Goal: Task Accomplishment & Management: Manage account settings

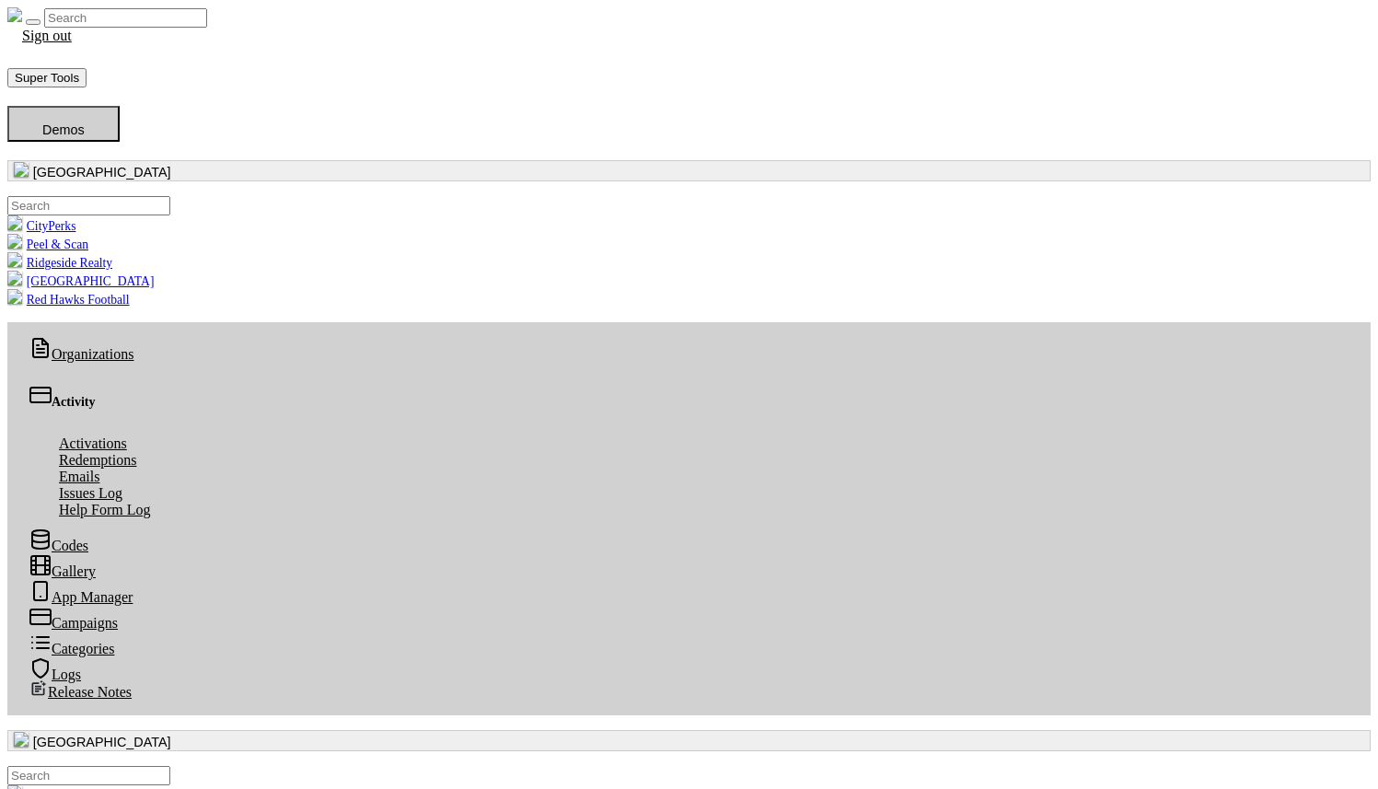
scroll to position [5, 0]
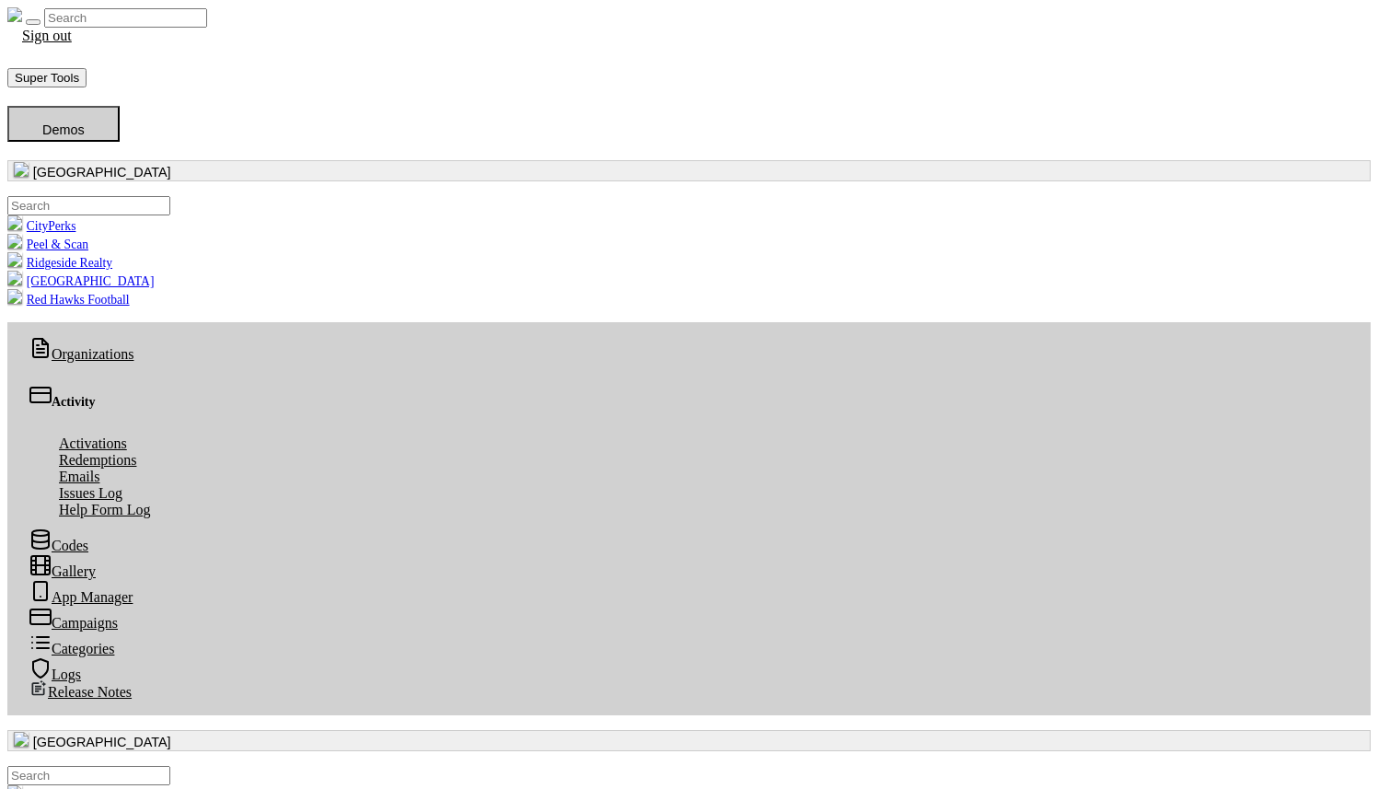
scroll to position [5, 0]
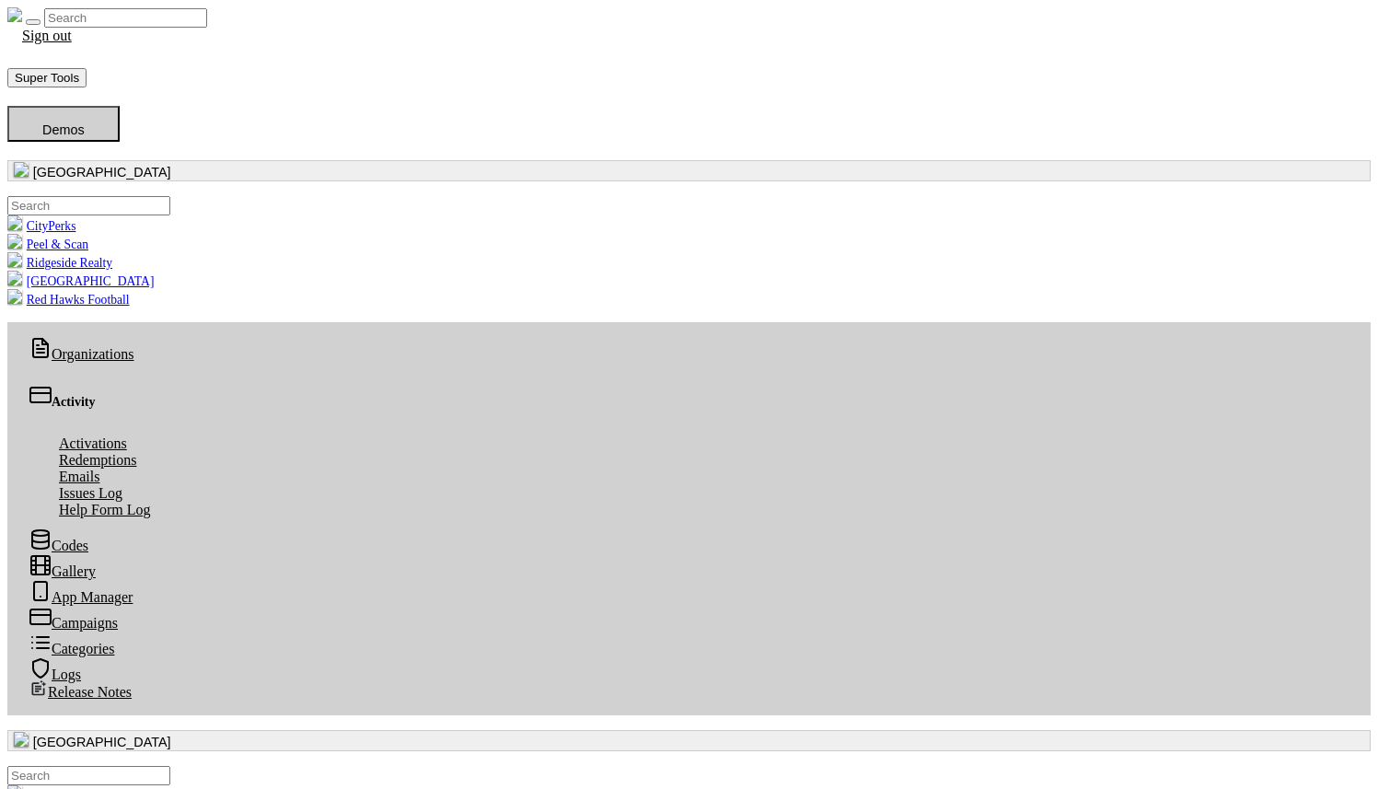
copy td "Thank you for installing the app and redeeming your activation code."
drag, startPoint x: 815, startPoint y: 676, endPoint x: 1131, endPoint y: 675, distance: 316.6
copy td "You're all set!"
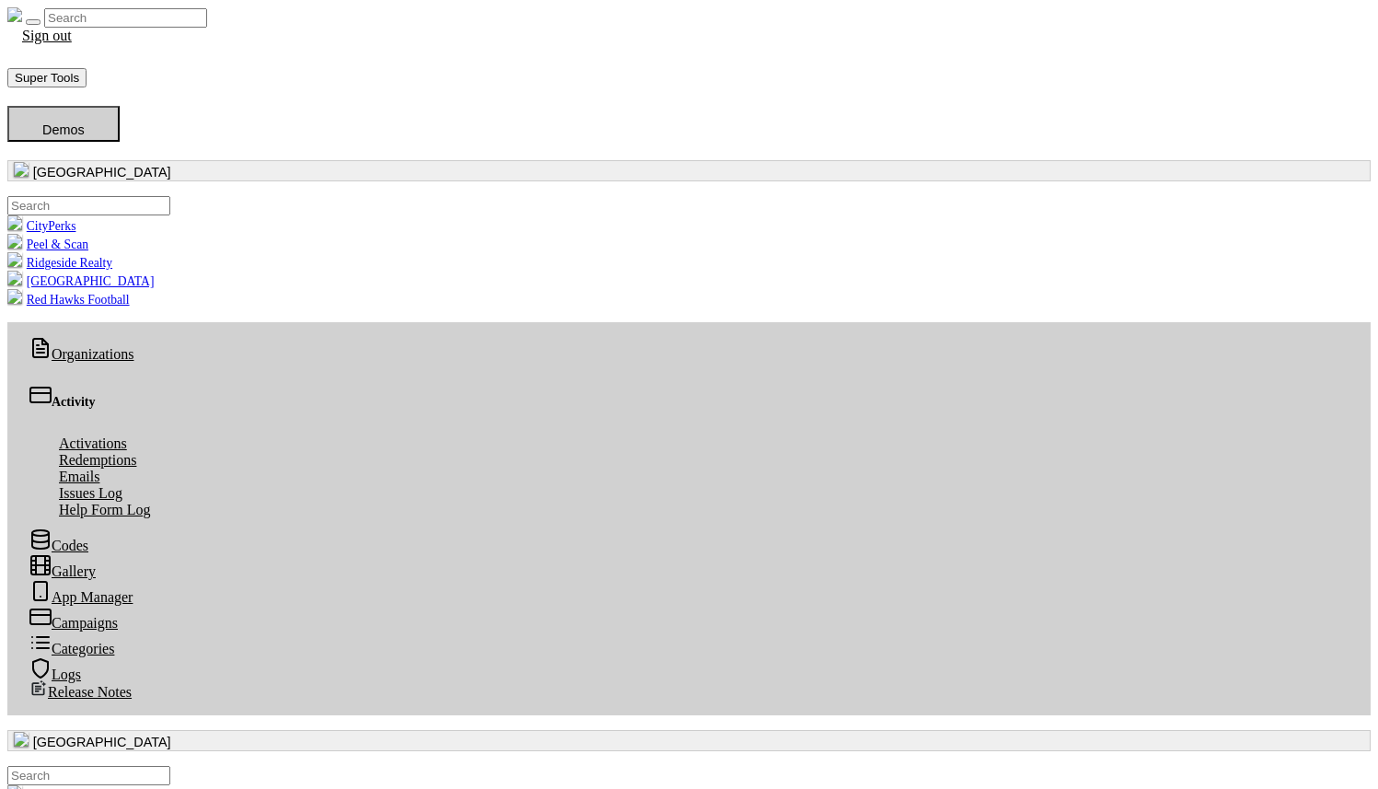
drag, startPoint x: 735, startPoint y: 718, endPoint x: 1135, endPoint y: 718, distance: 400.4
copy td "Discover more about this program and its benefits:"
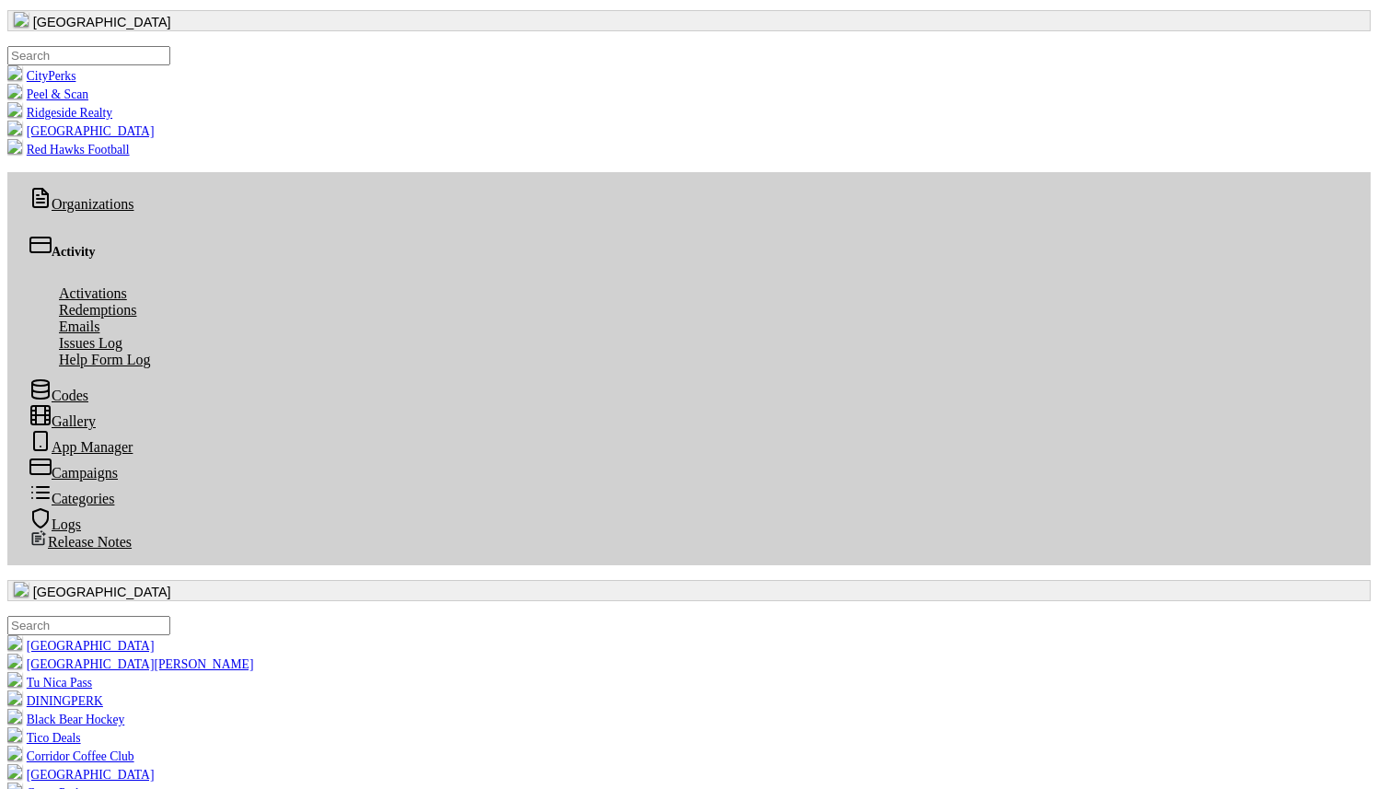
scroll to position [256, 0]
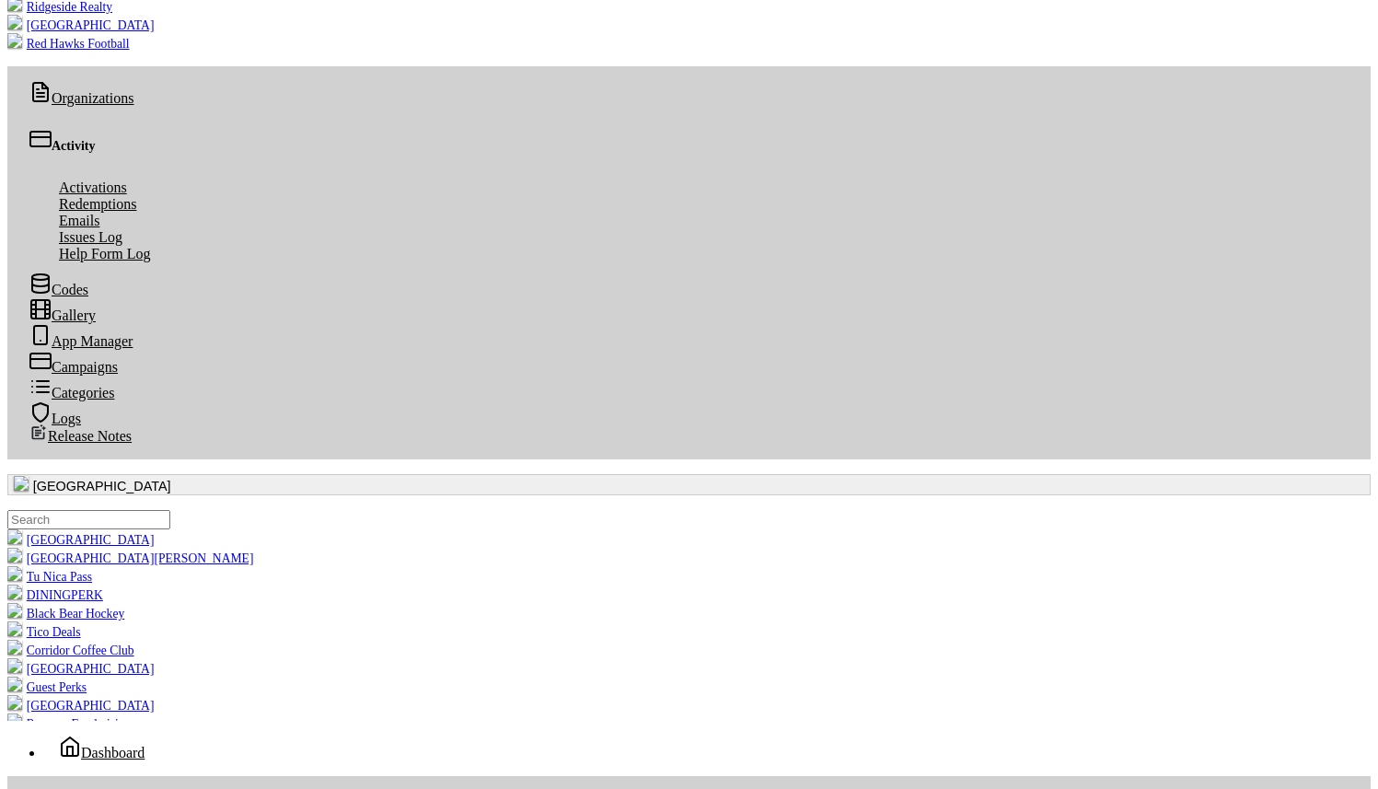
copy td "Thank you so much for your support and for using RealPerks. If you have any que…"
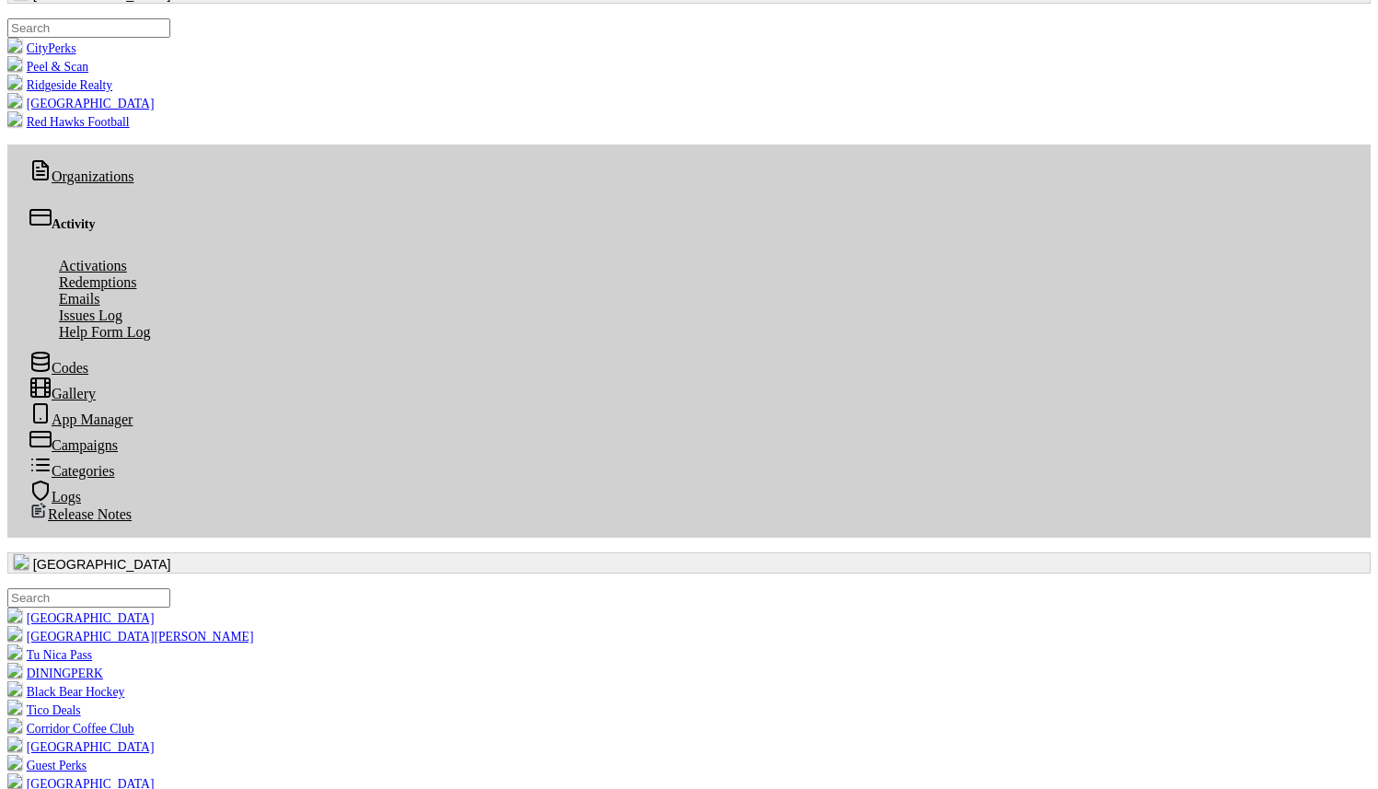
scroll to position [135, 0]
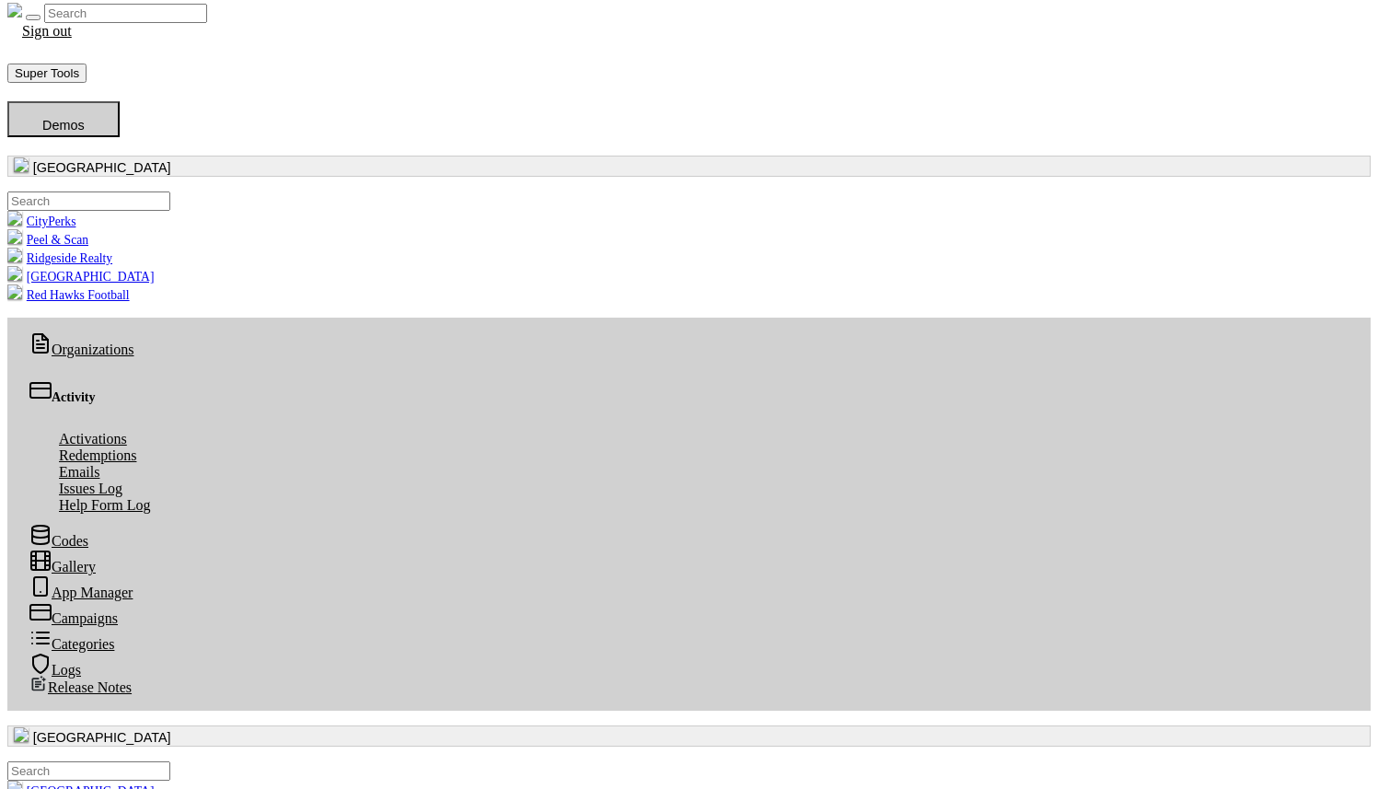
copy td "You're All Set"
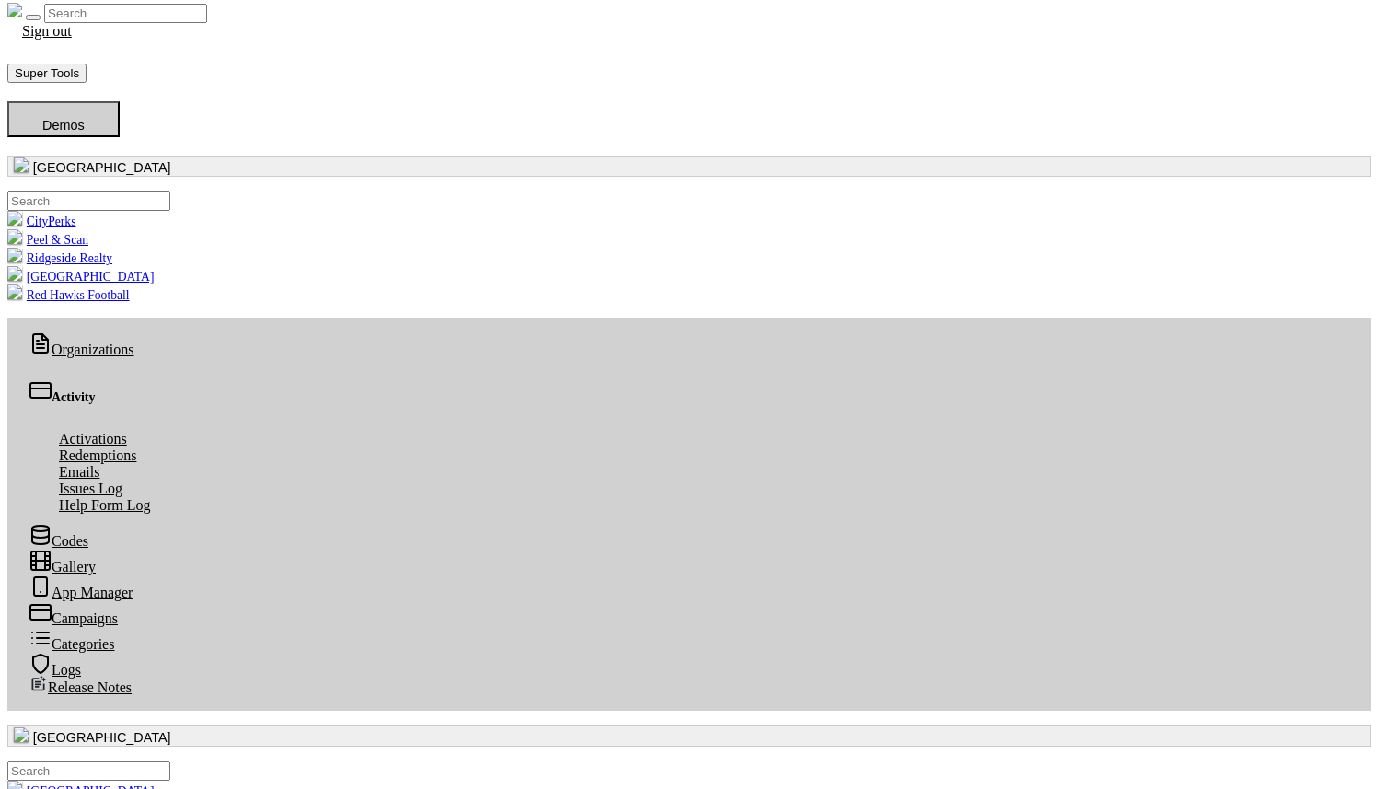
copy td "Thank you for installing the app and redeeming your activation code."
copy td "You're all set!"
copy td "Discover more about this program and its benefits:"
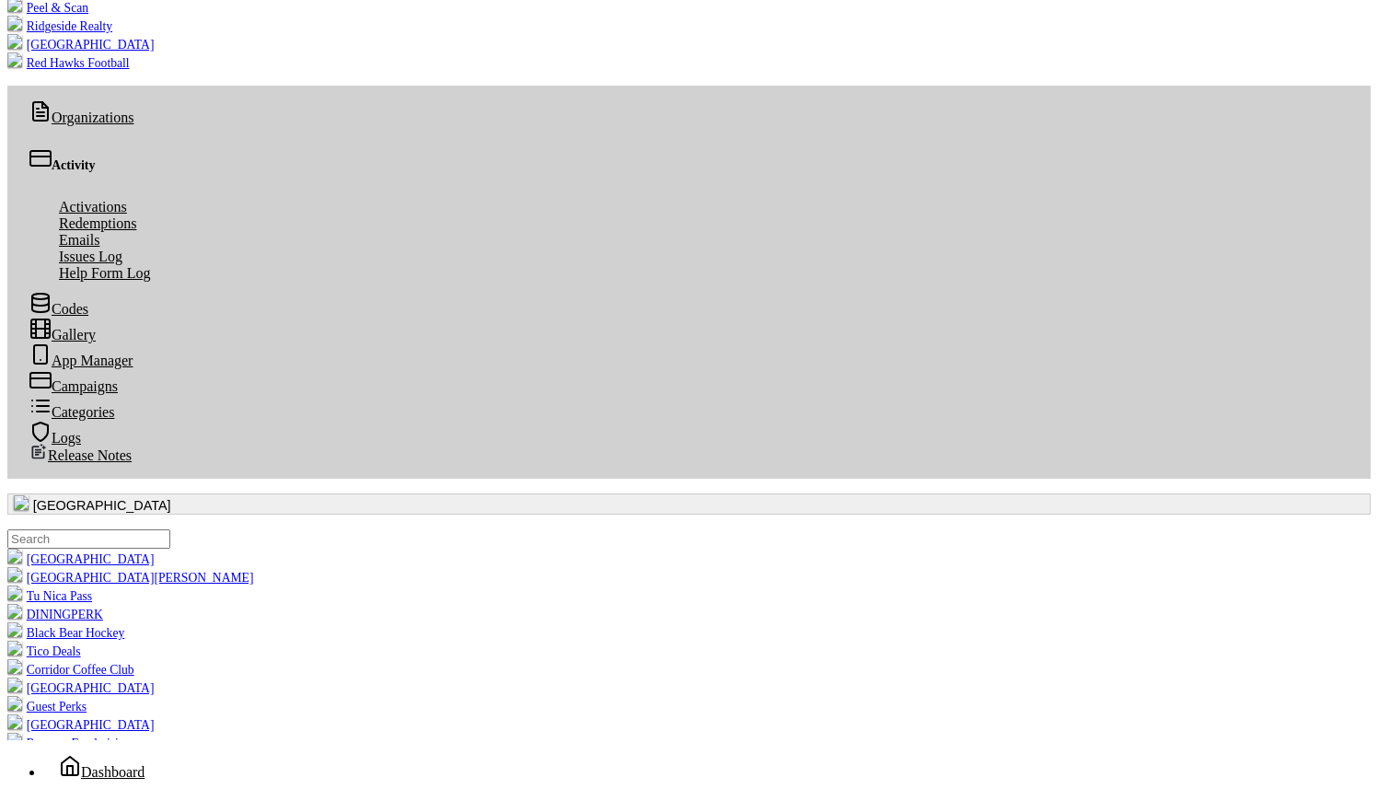
scroll to position [256, 0]
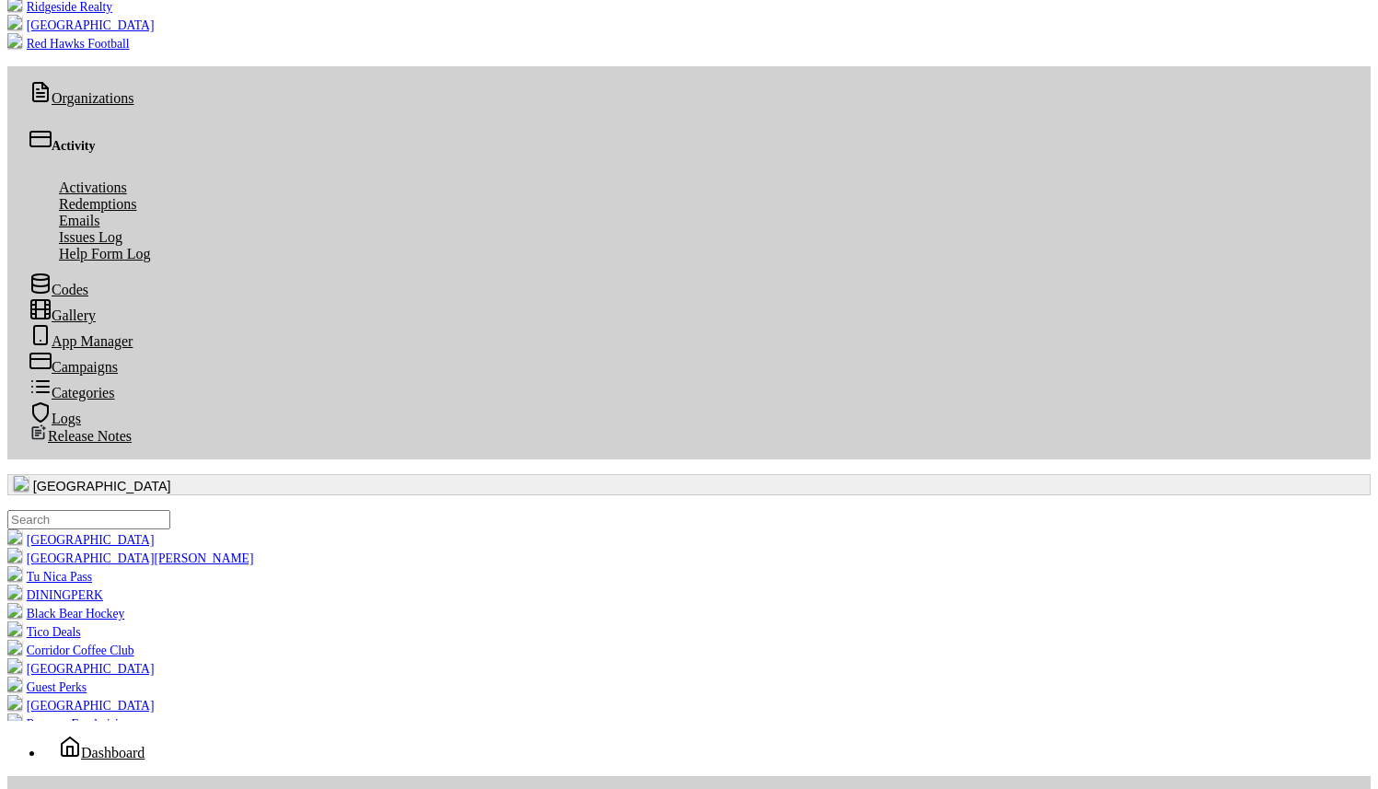
copy td "Thank you so much for your support and for using RealPerks. If you have any que…"
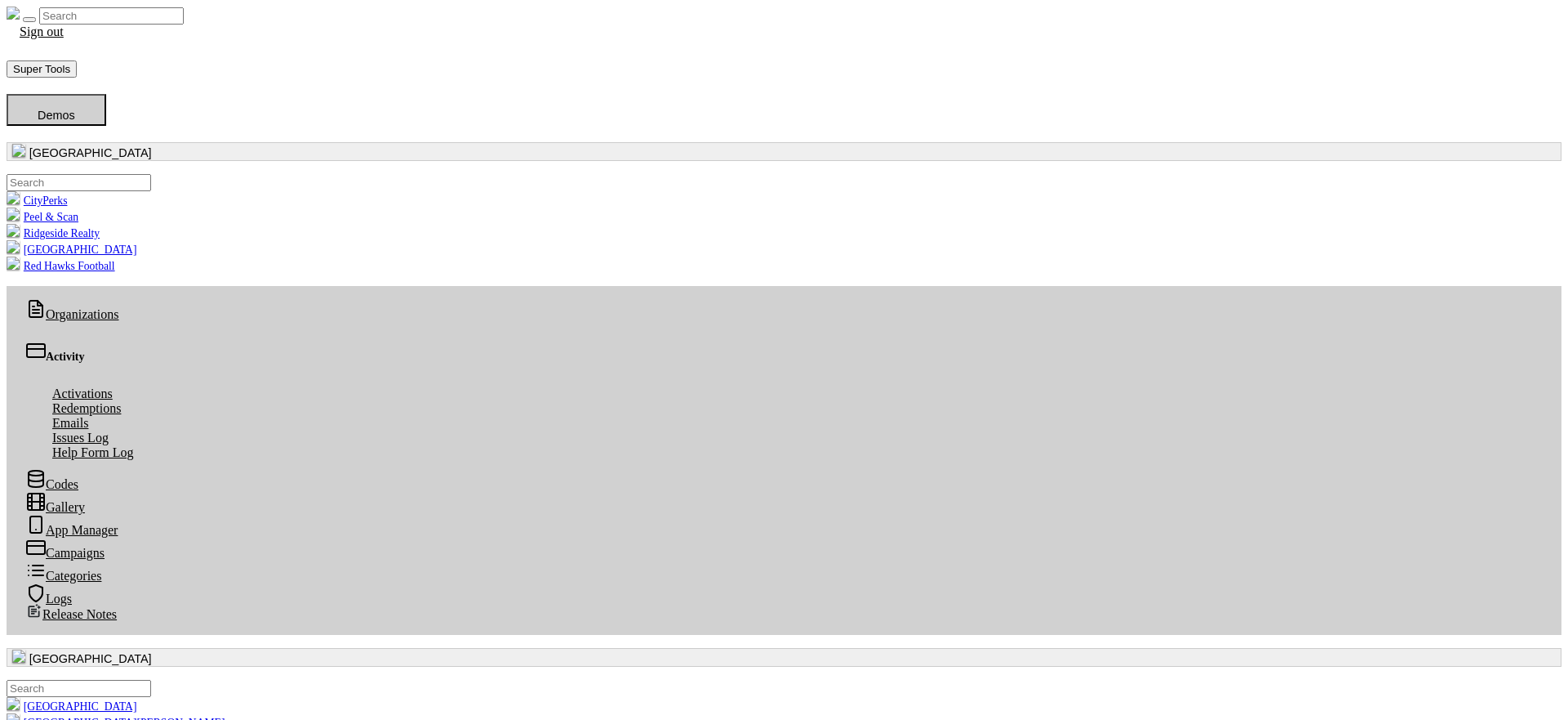
drag, startPoint x: 1236, startPoint y: 543, endPoint x: 1140, endPoint y: 496, distance: 106.9
copy div
drag, startPoint x: 1066, startPoint y: 643, endPoint x: 1072, endPoint y: 630, distance: 14.3
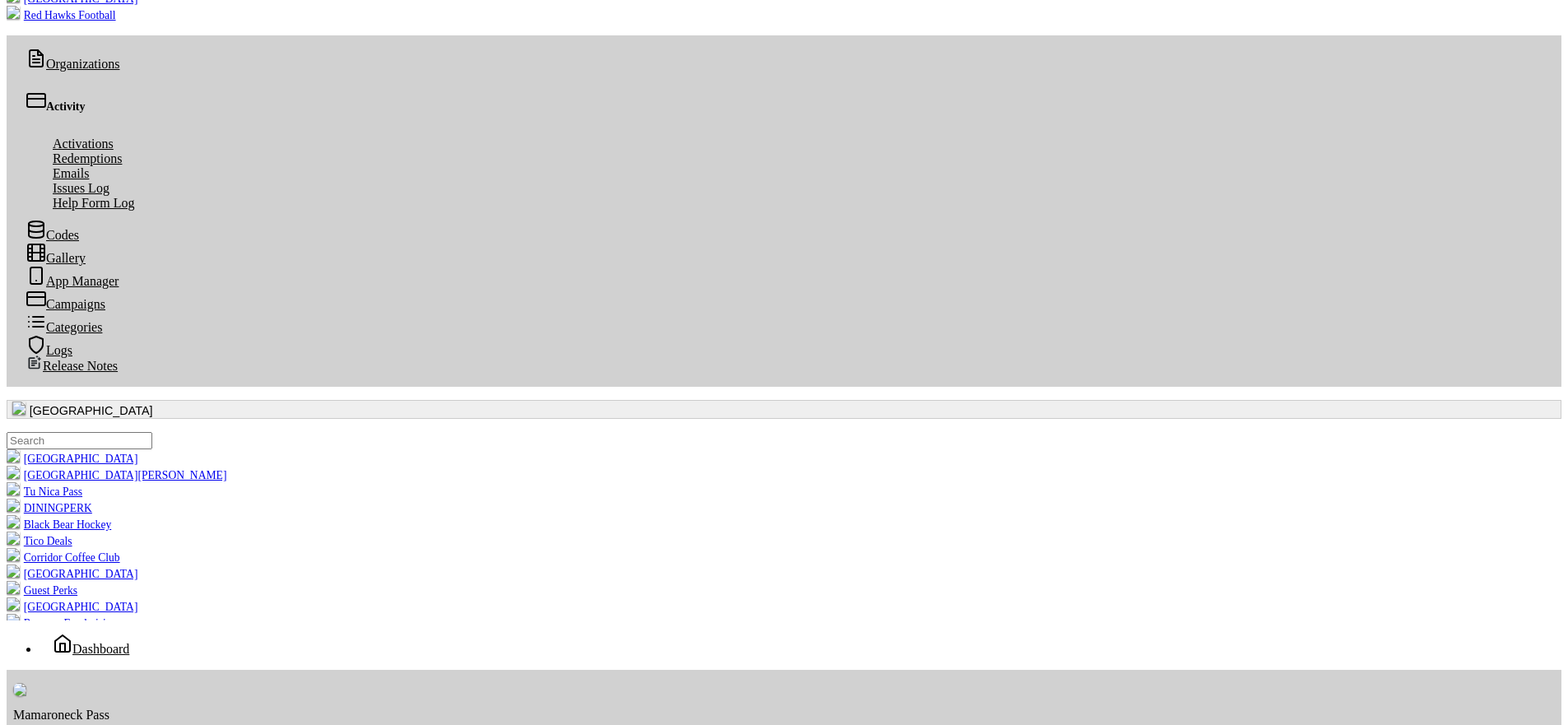
scroll to position [265, 0]
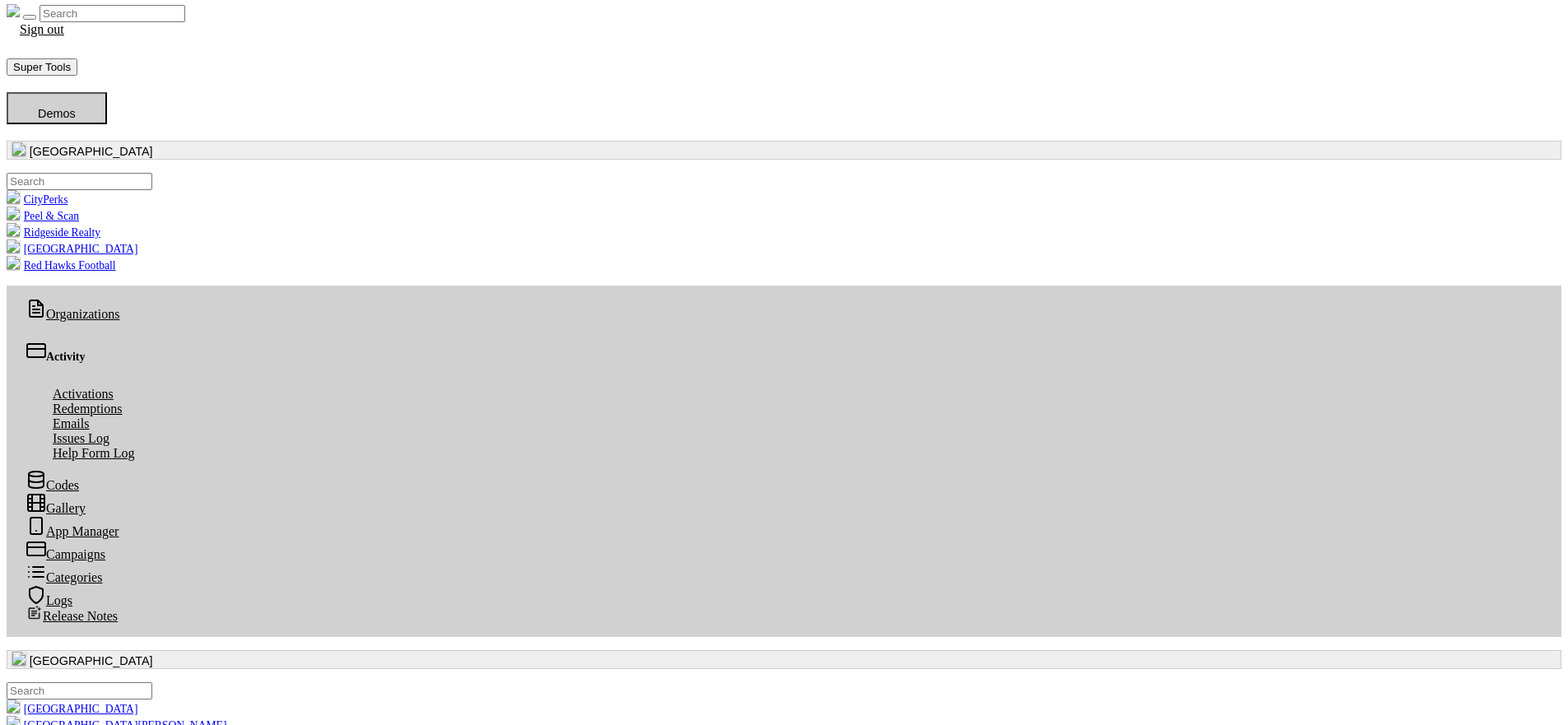
scroll to position [17, 0]
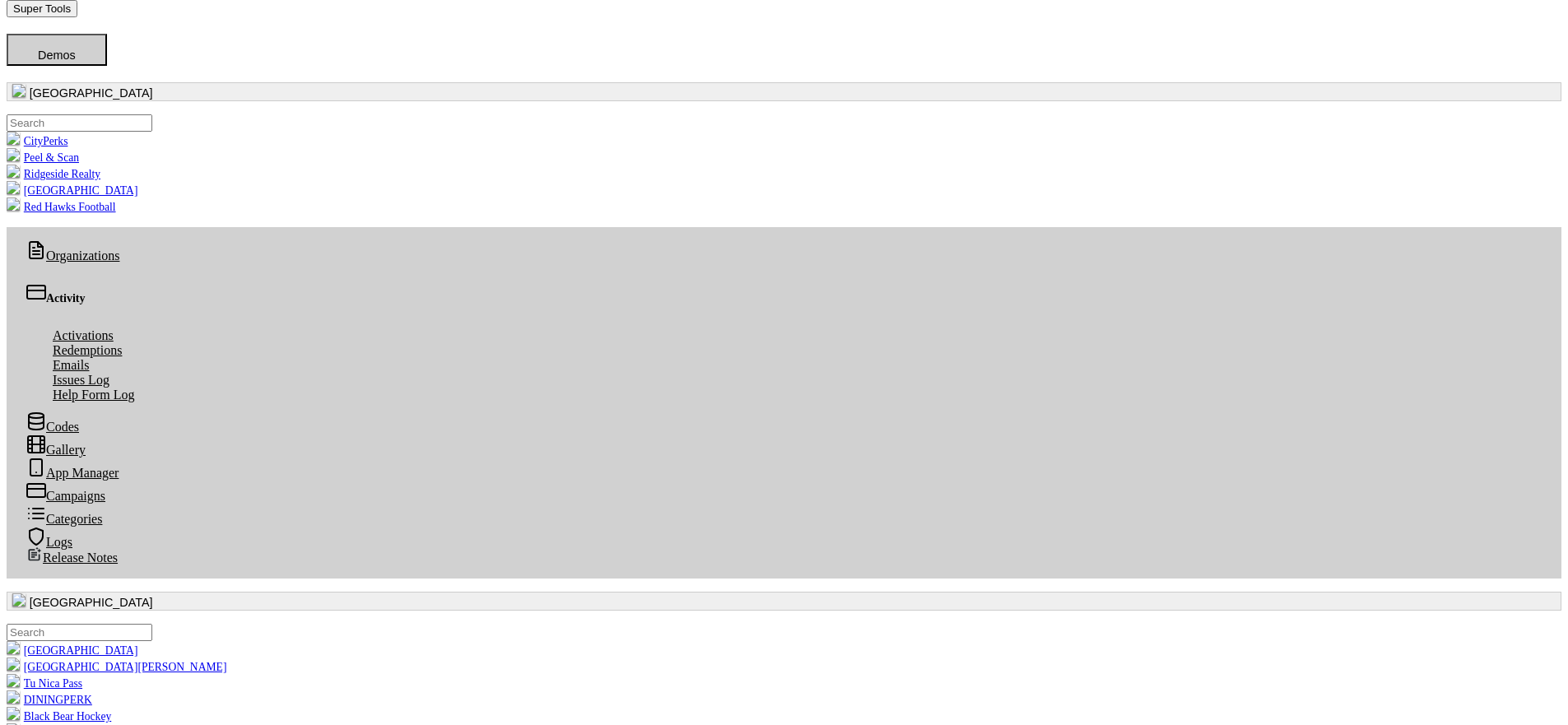
scroll to position [102, 0]
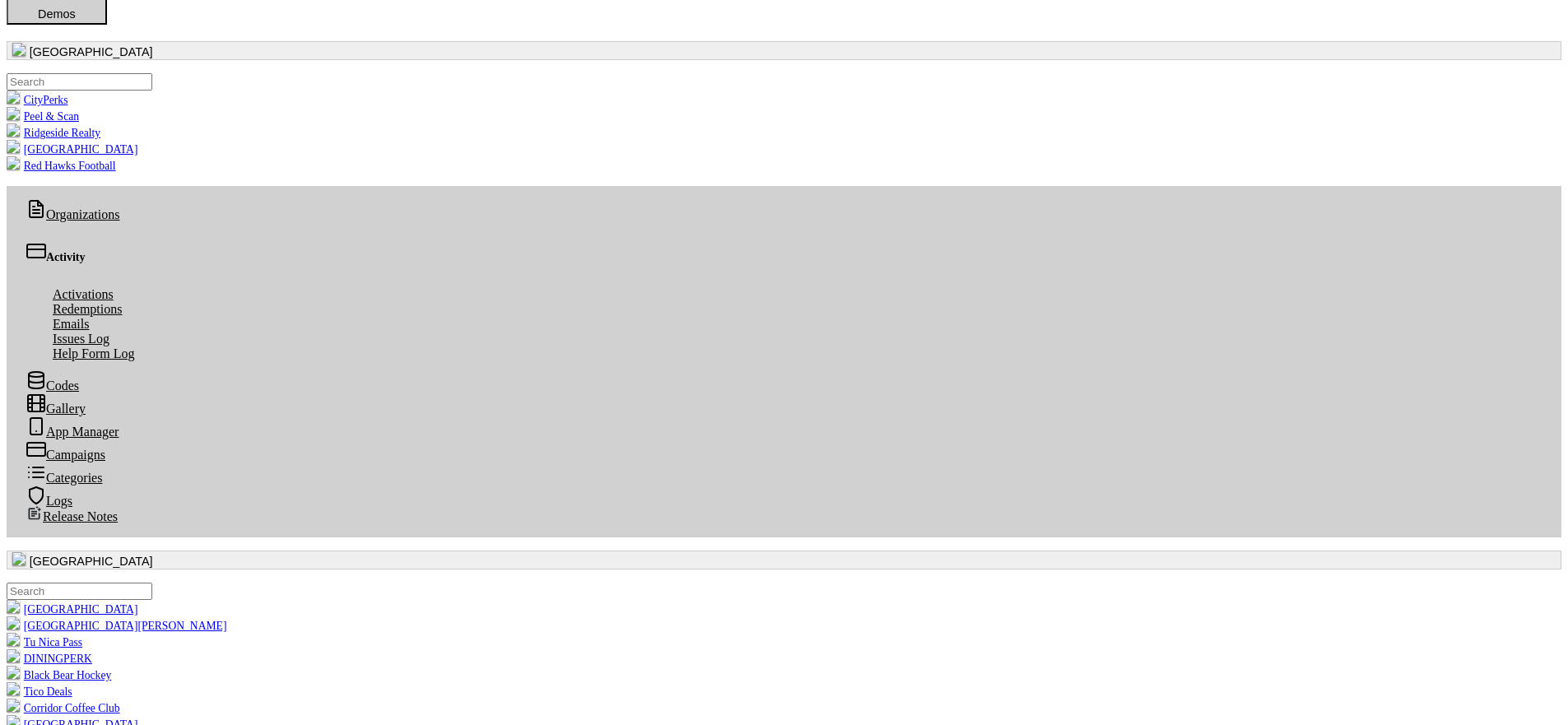
drag, startPoint x: 872, startPoint y: 269, endPoint x: 736, endPoint y: 272, distance: 136.0
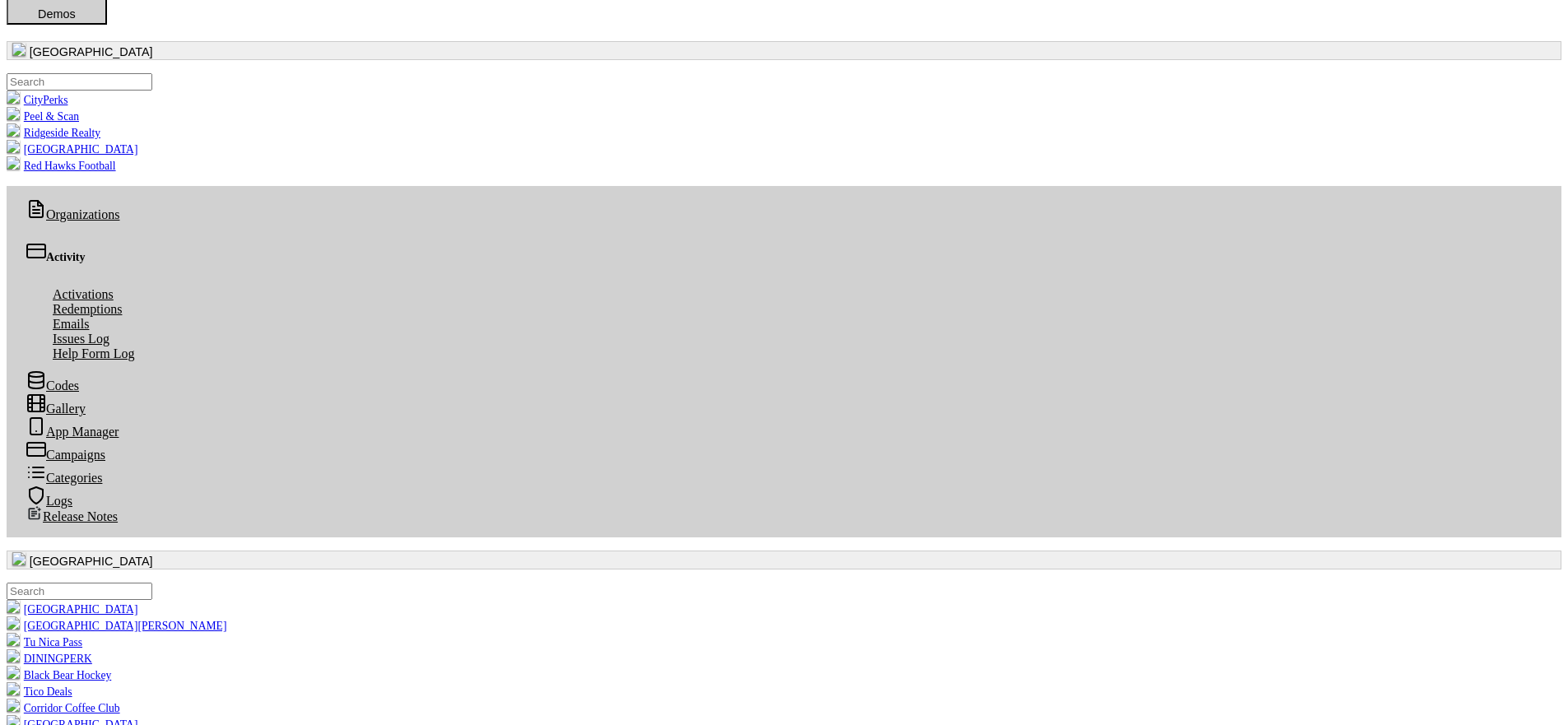
drag, startPoint x: 1157, startPoint y: 520, endPoint x: 773, endPoint y: 494, distance: 384.9
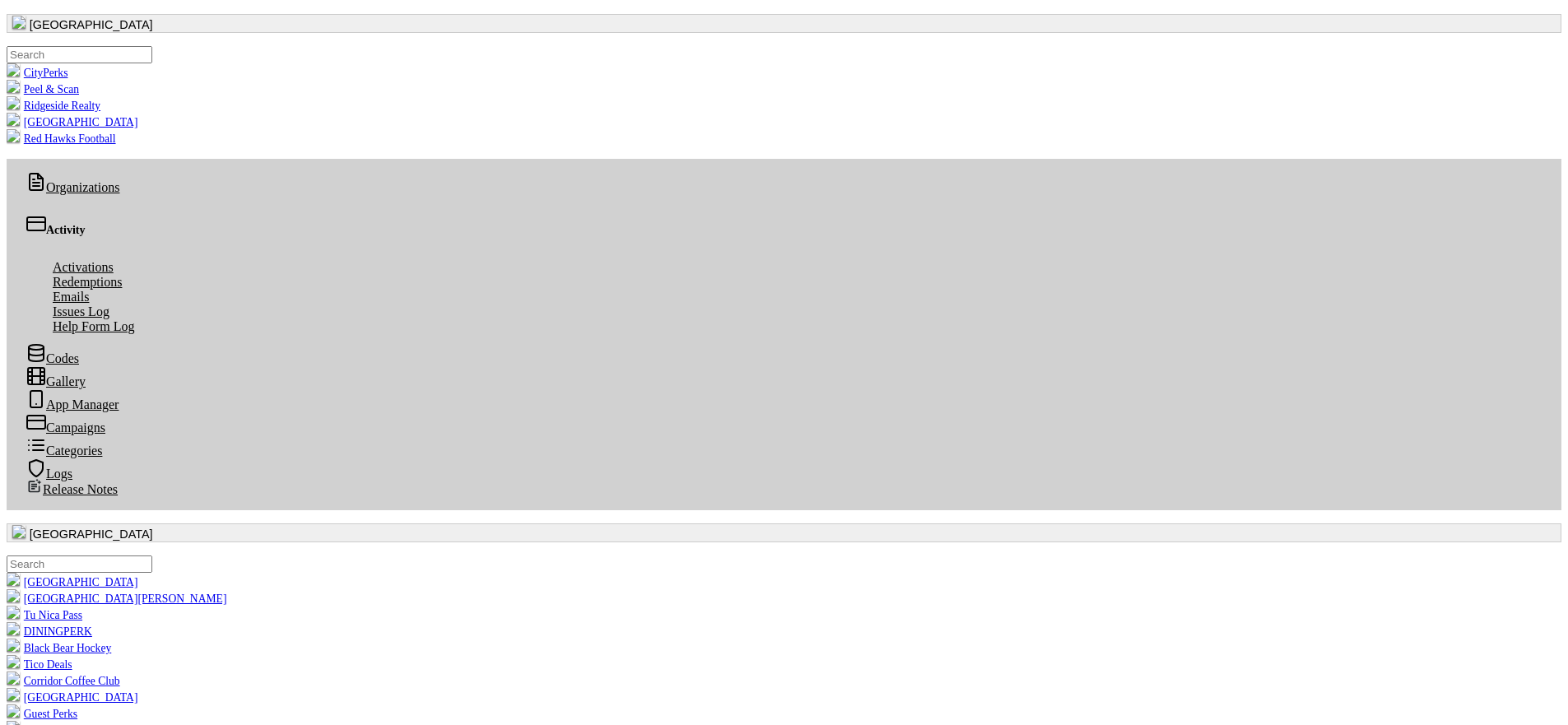
scroll to position [132, 0]
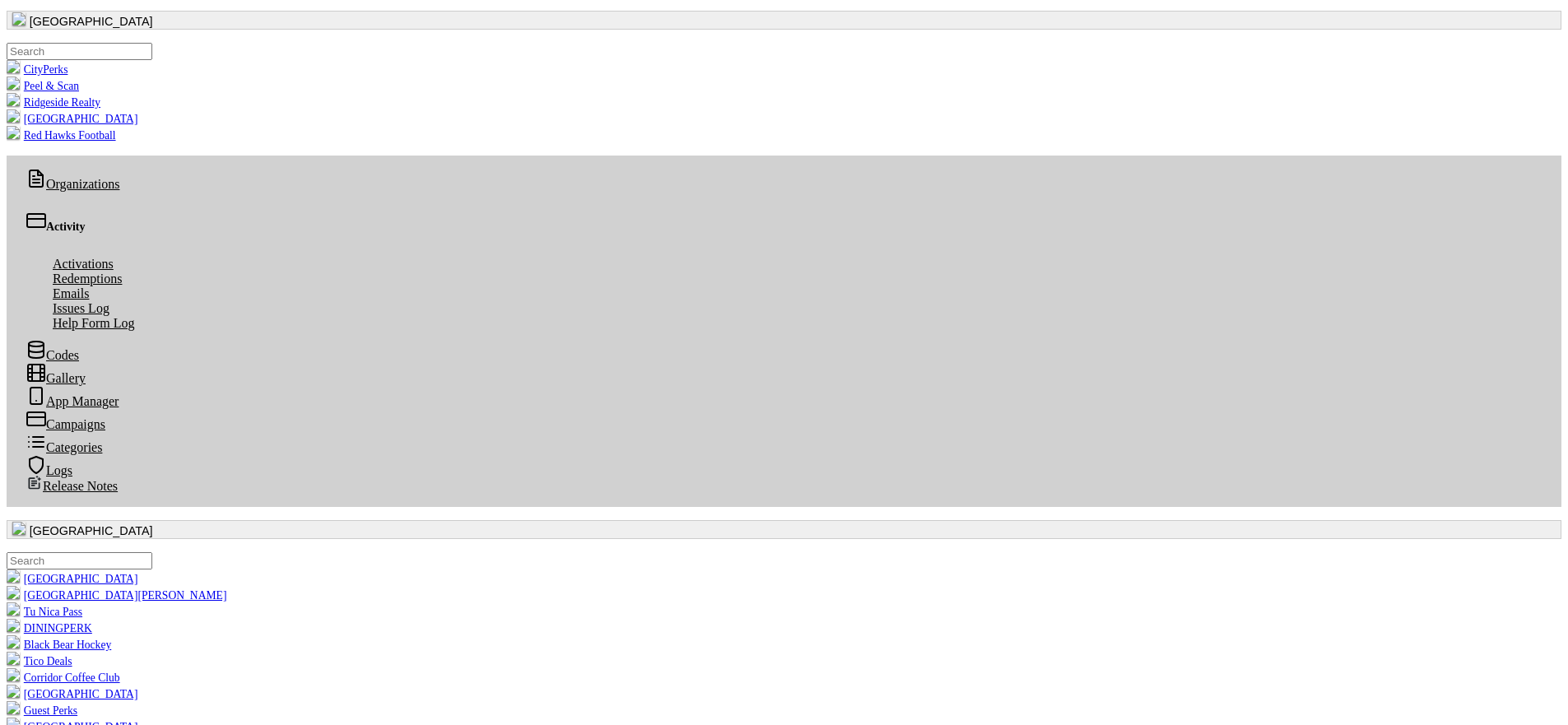
drag, startPoint x: 981, startPoint y: 233, endPoint x: 1103, endPoint y: 238, distance: 122.1
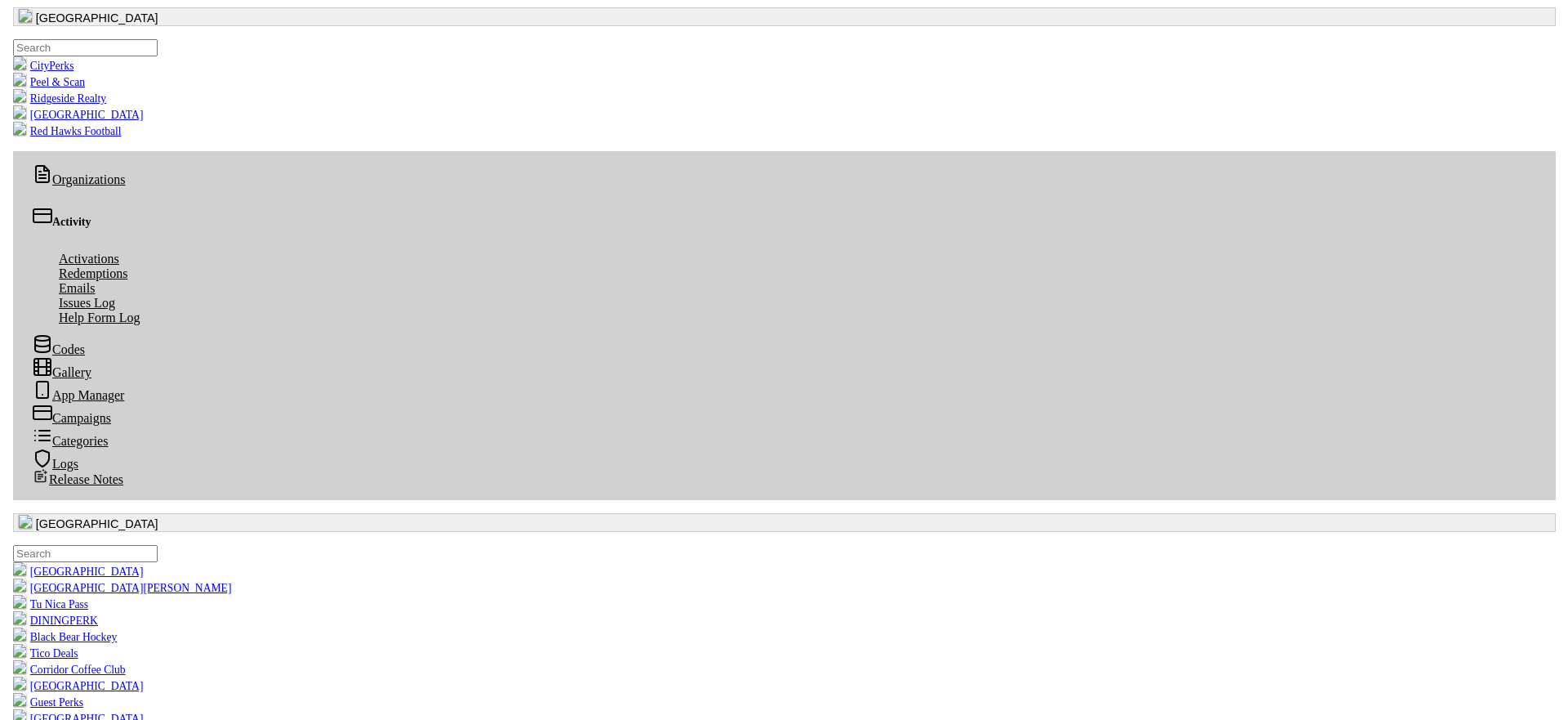
scroll to position [139, 0]
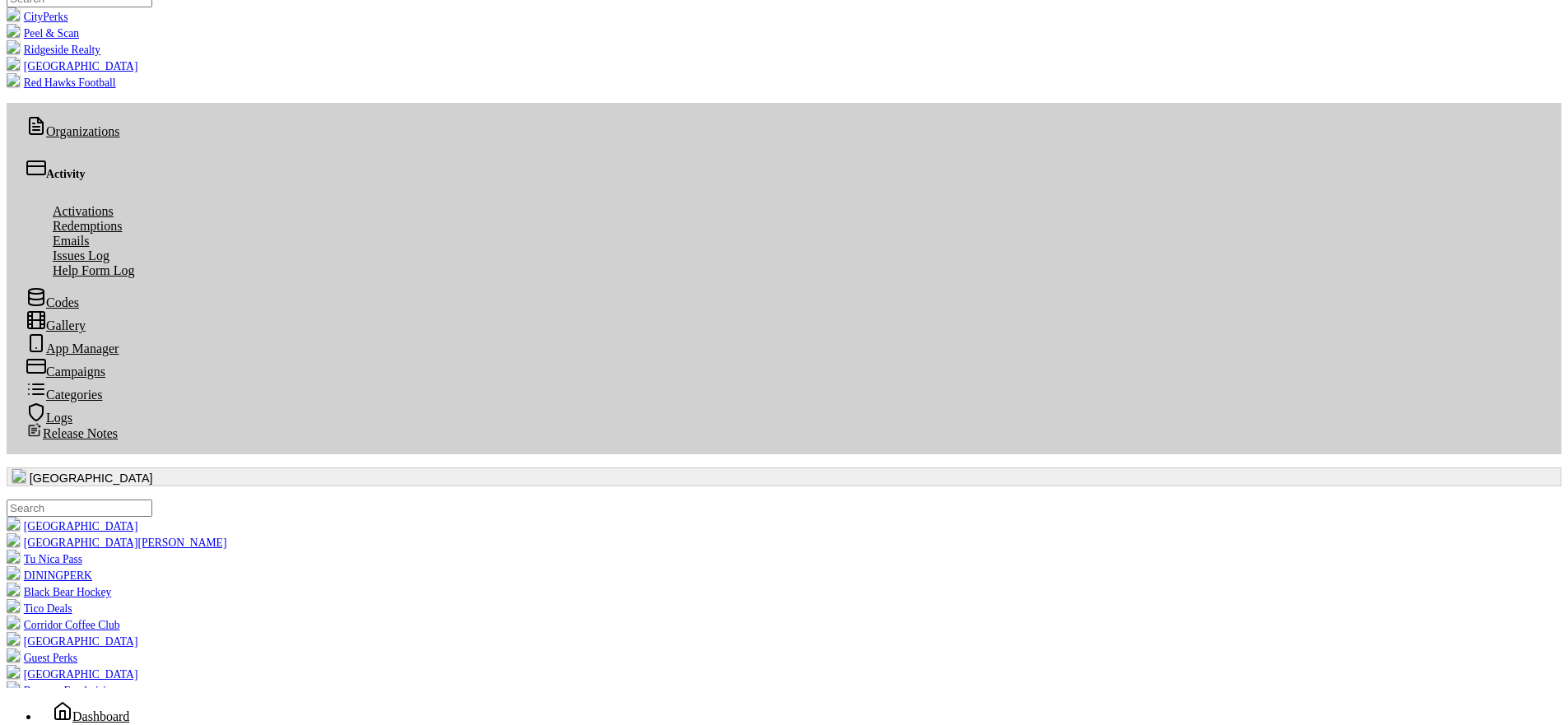
scroll to position [163, 0]
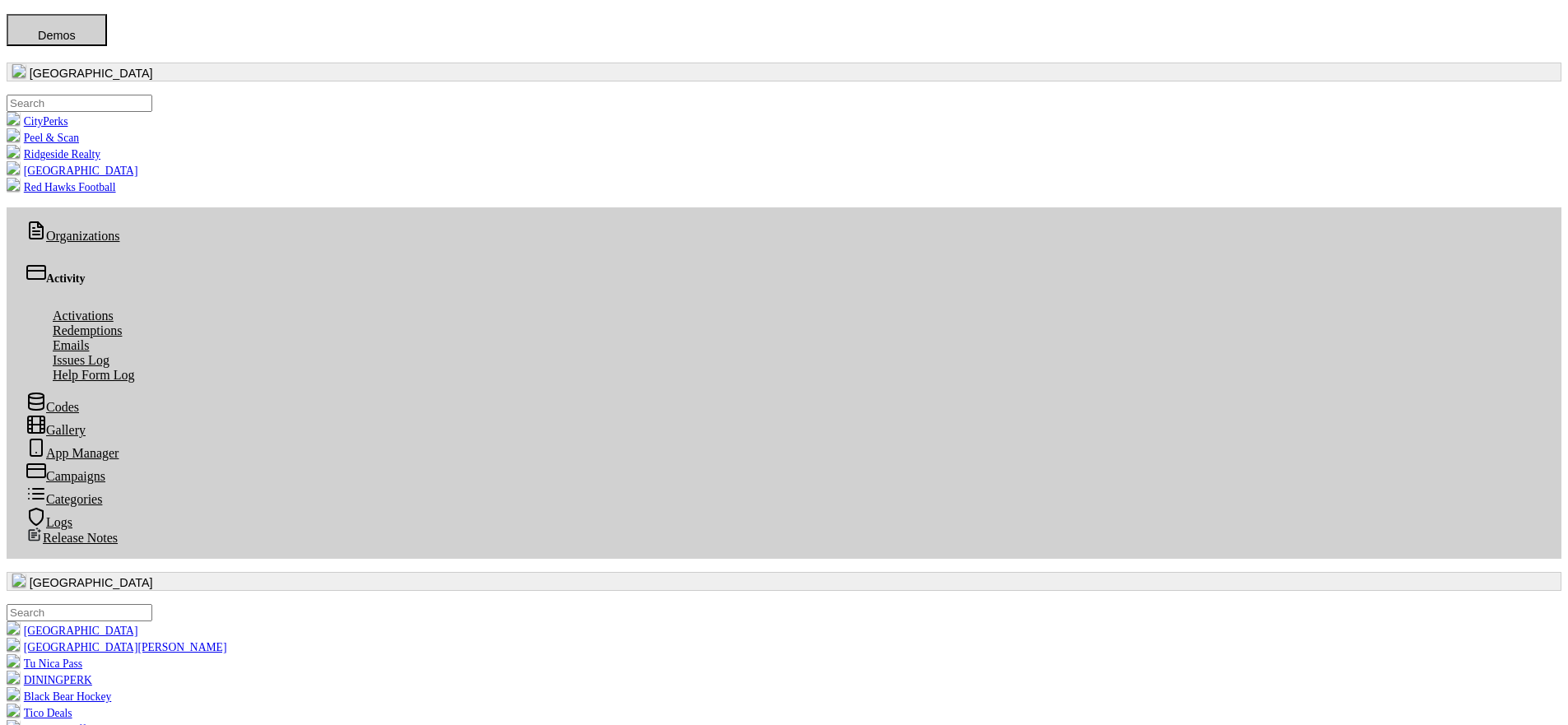
scroll to position [12, 0]
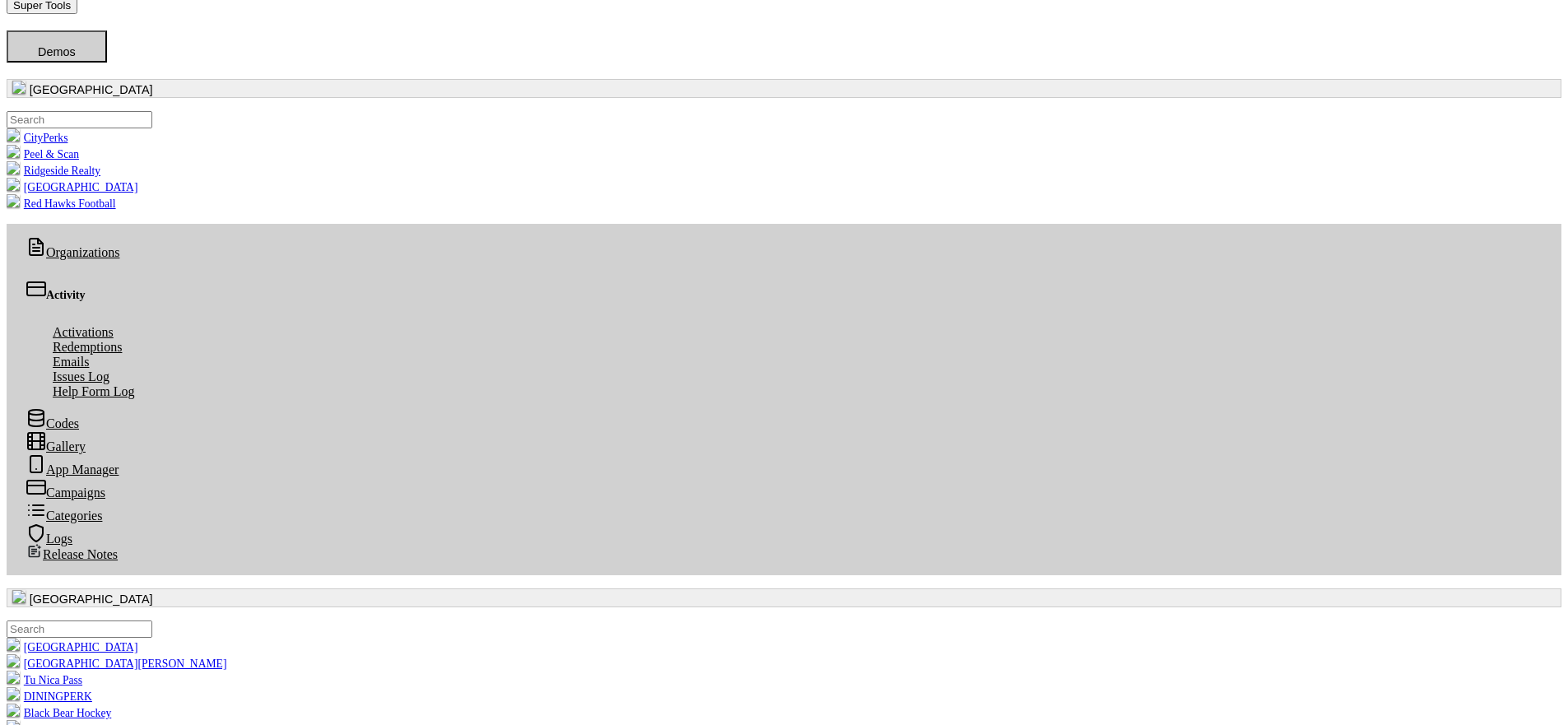
scroll to position [68, 0]
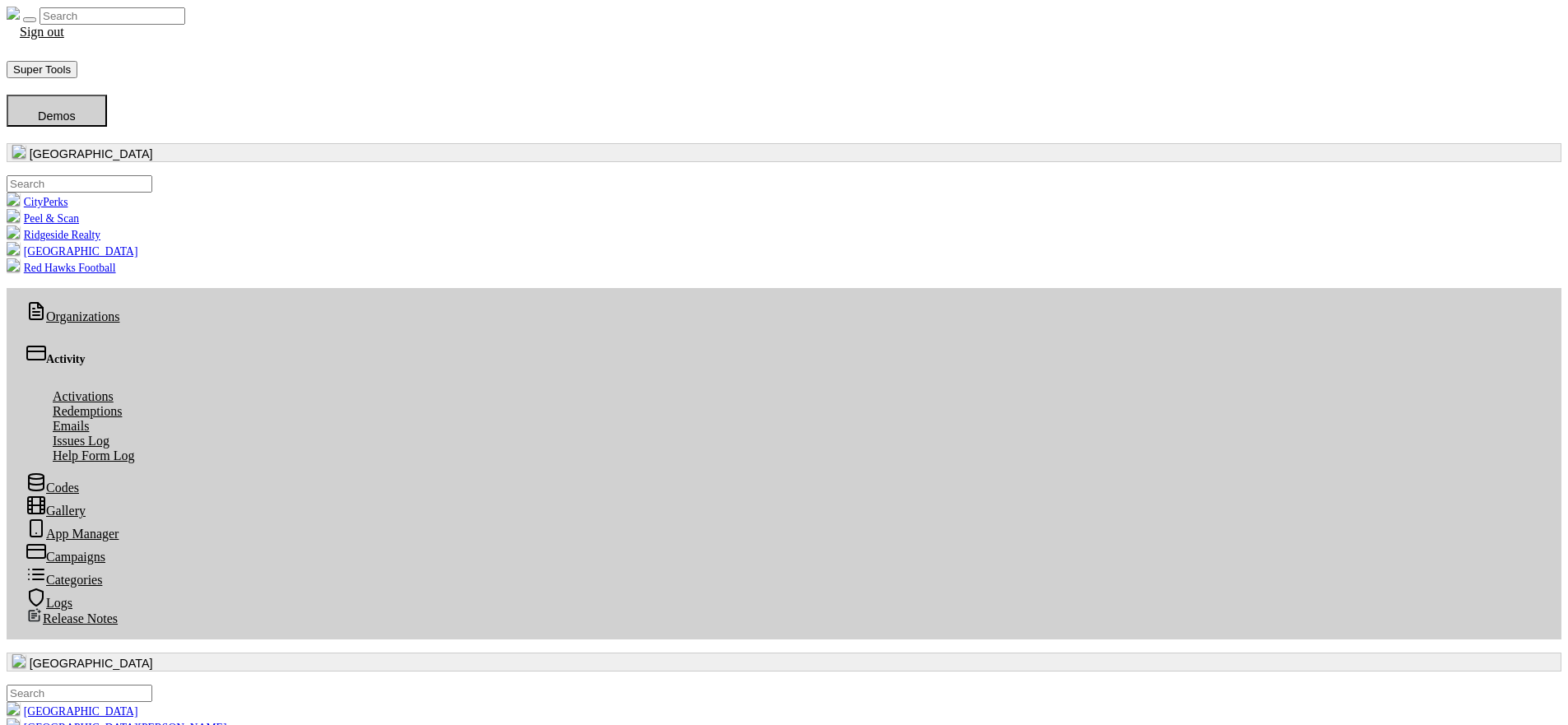
drag, startPoint x: 1081, startPoint y: 626, endPoint x: 772, endPoint y: 574, distance: 313.3
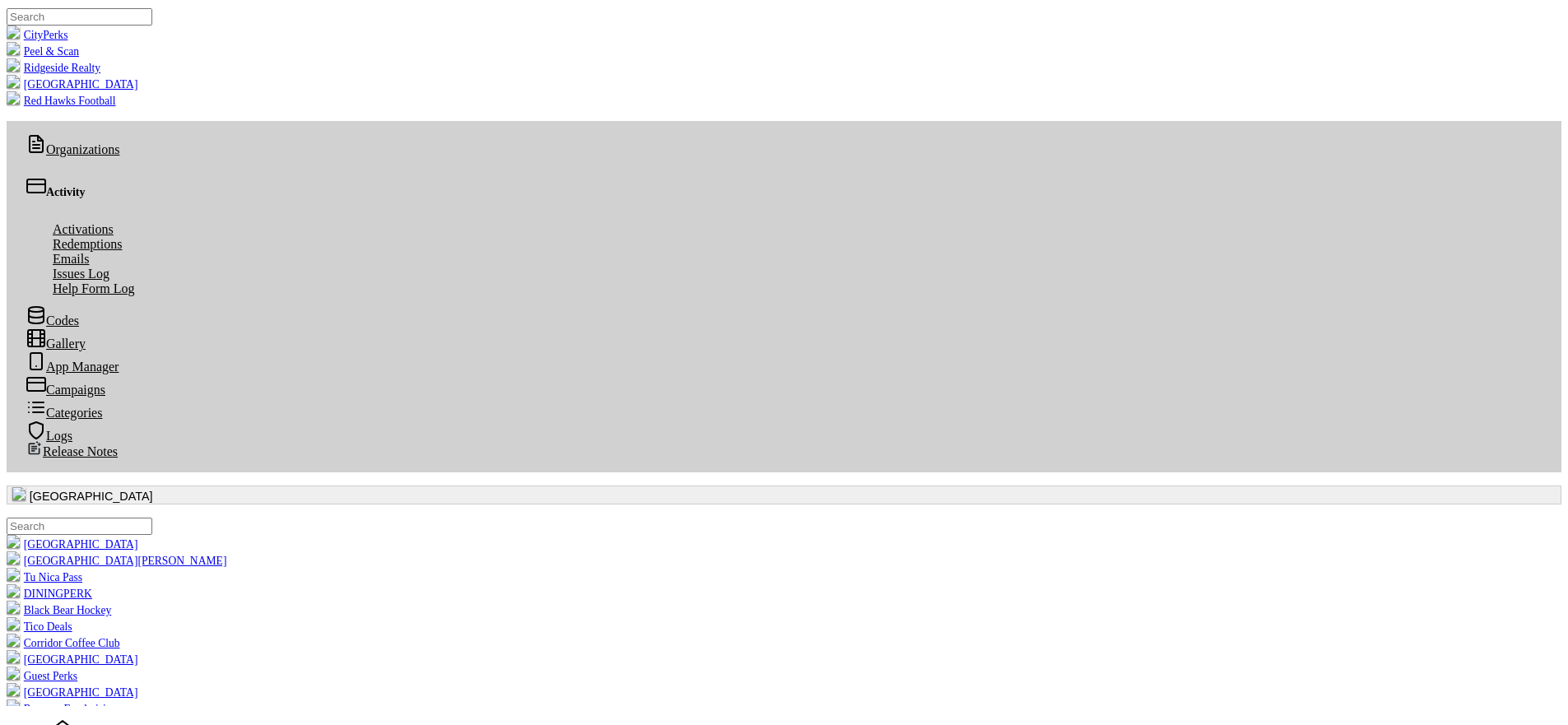
scroll to position [179, 0]
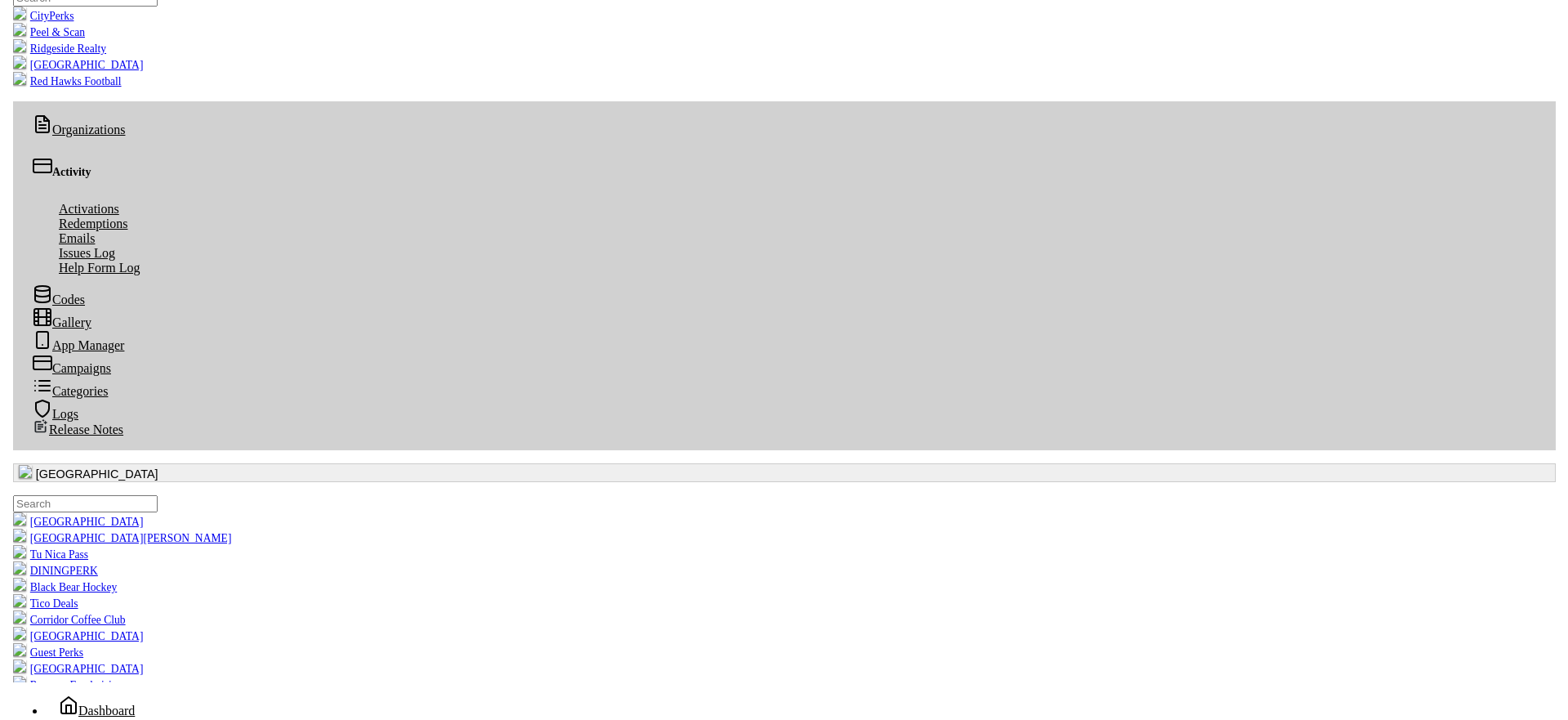
scroll to position [192, 0]
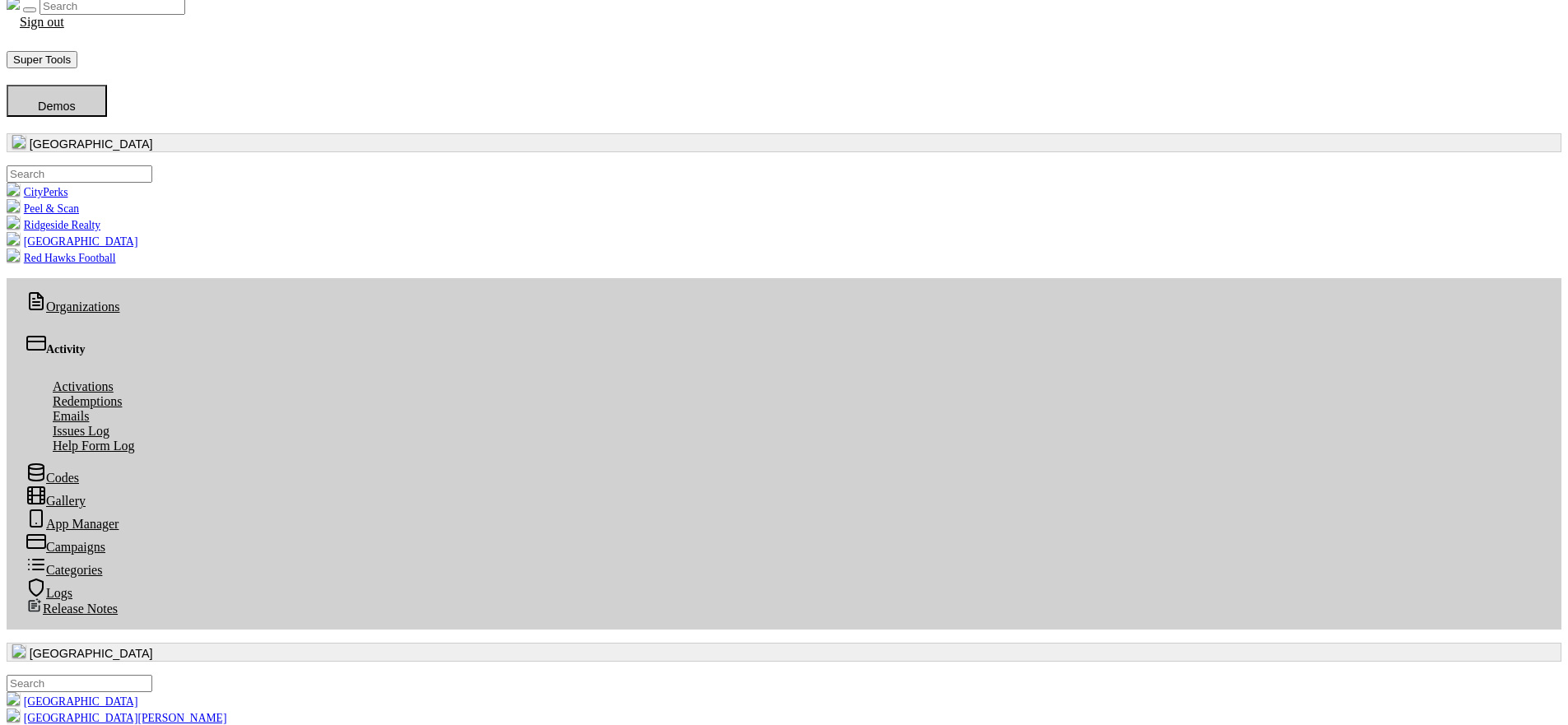
scroll to position [0, 0]
